Goal: Navigation & Orientation: Find specific page/section

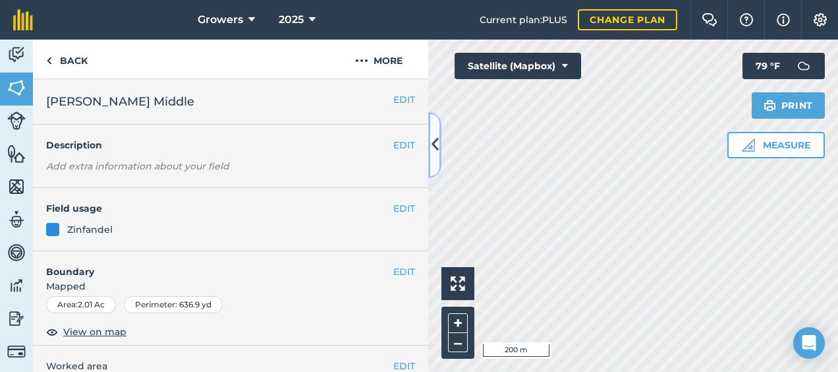
click at [436, 149] on icon at bounding box center [435, 144] width 7 height 23
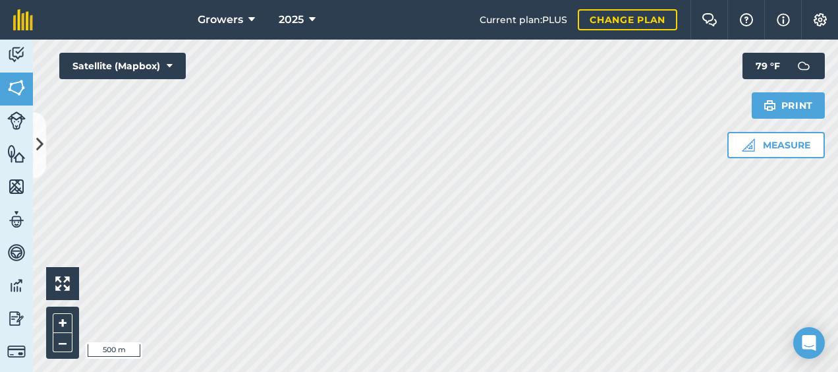
click at [455, 0] on html "Growers 2025 Current plan : PLUS Change plan Farm Chat Help Info Settings Growe…" at bounding box center [419, 186] width 838 height 372
click at [806, 16] on div "Growers 2025 Current plan : PLUS Change plan Farm Chat Help Info Settings Growe…" at bounding box center [419, 186] width 838 height 372
click at [404, 0] on html "Growers 2025 Current plan : PLUS Change plan Farm Chat Help Info Settings Growe…" at bounding box center [419, 186] width 838 height 372
